Goal: Task Accomplishment & Management: Manage account settings

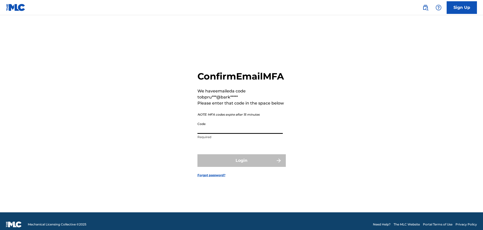
click at [232, 133] on input "Code" at bounding box center [239, 126] width 85 height 14
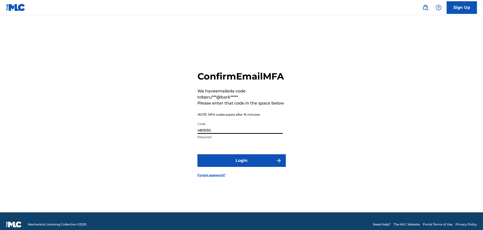
type input "480930"
click at [197, 154] on button "Login" at bounding box center [241, 160] width 88 height 13
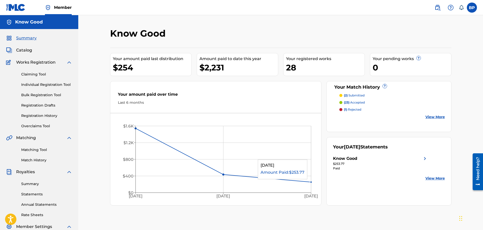
scroll to position [25, 0]
